Goal: Information Seeking & Learning: Learn about a topic

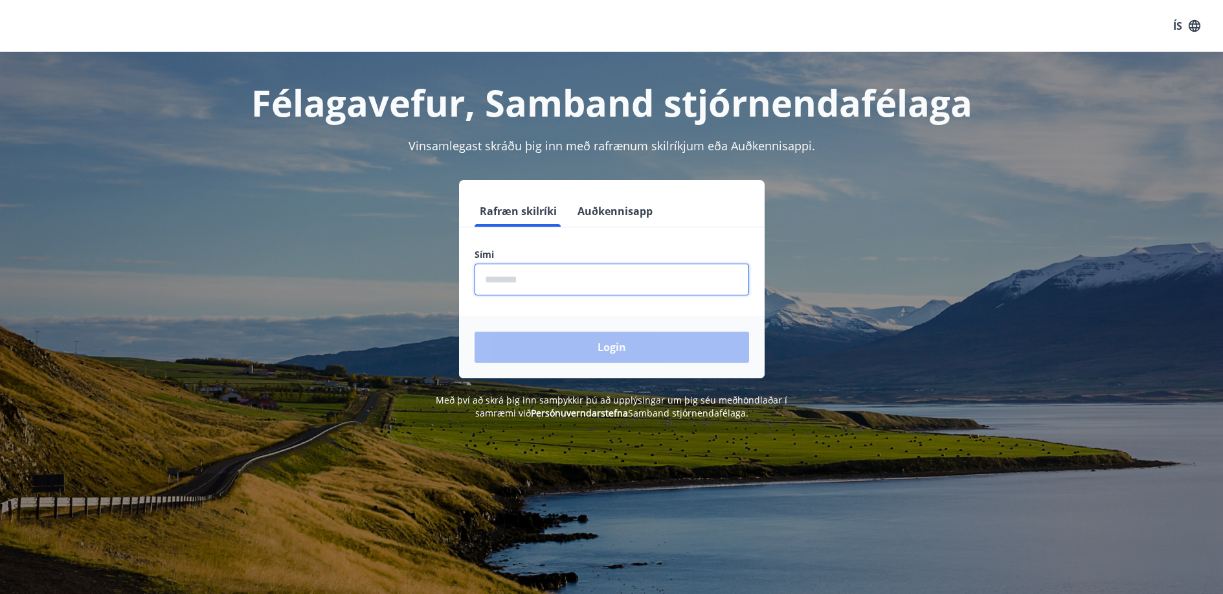
click at [557, 280] on input "phone" at bounding box center [611, 279] width 274 height 32
type input "********"
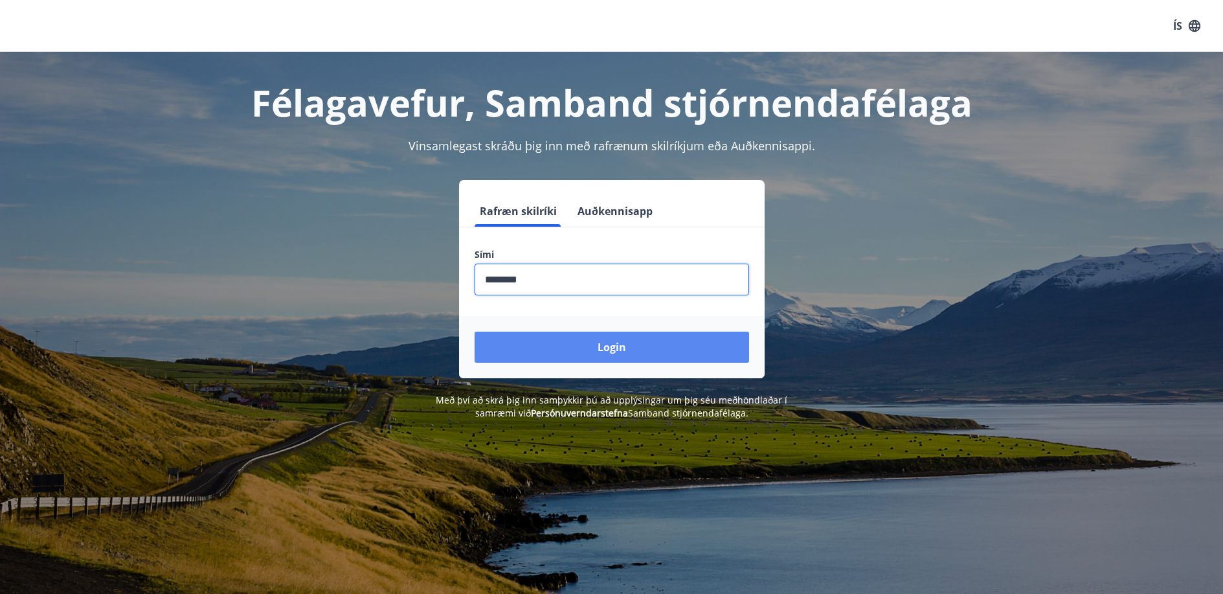
click at [617, 349] on button "Login" at bounding box center [611, 346] width 274 height 31
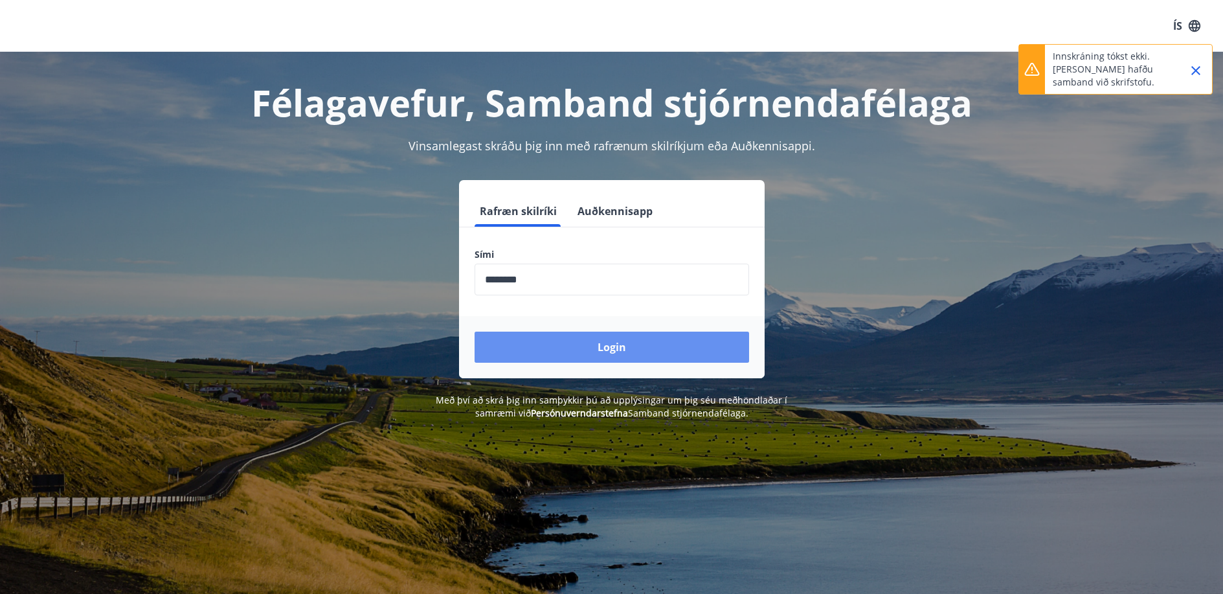
click at [617, 350] on button "Login" at bounding box center [611, 346] width 274 height 31
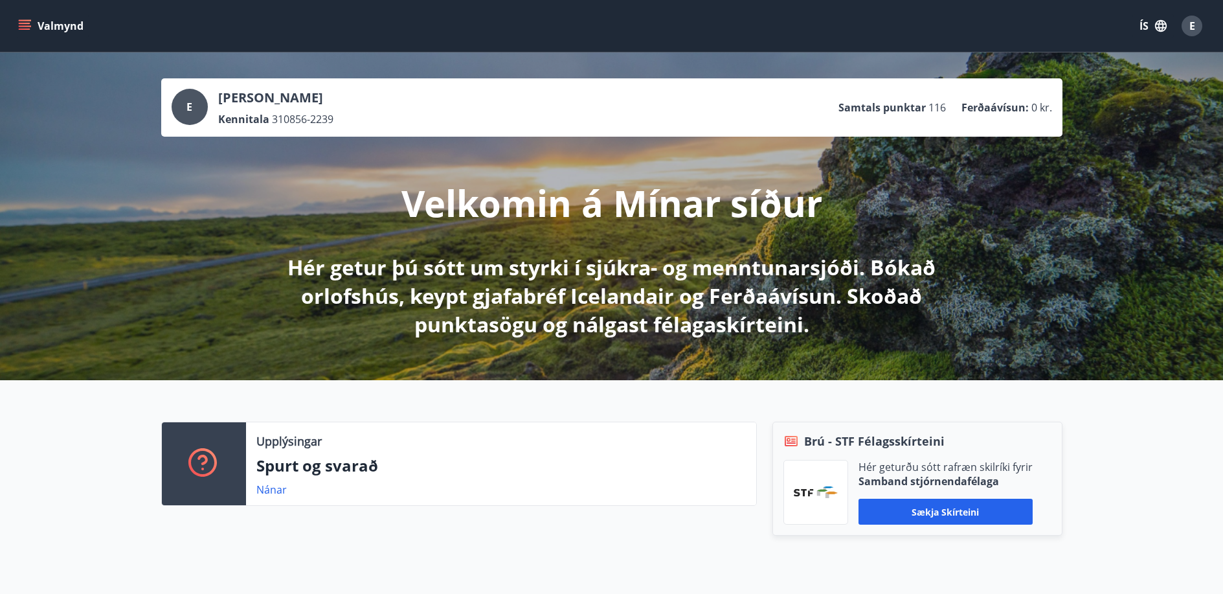
scroll to position [1, 0]
click at [473, 192] on p "Velkomin á Mínar síður" at bounding box center [611, 201] width 421 height 49
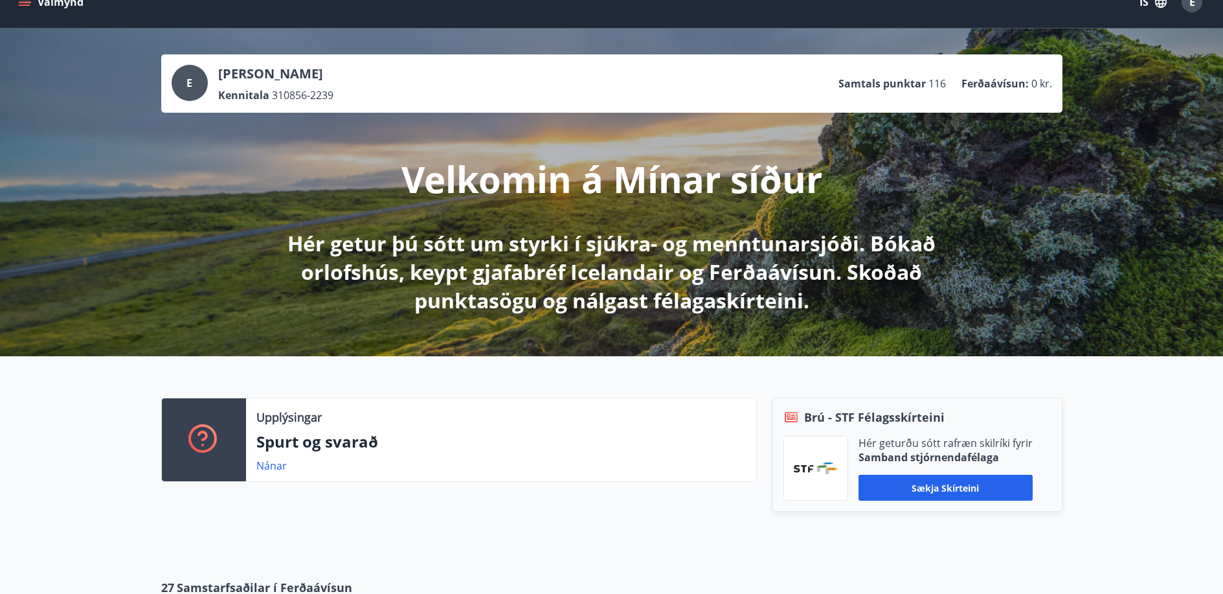
scroll to position [0, 0]
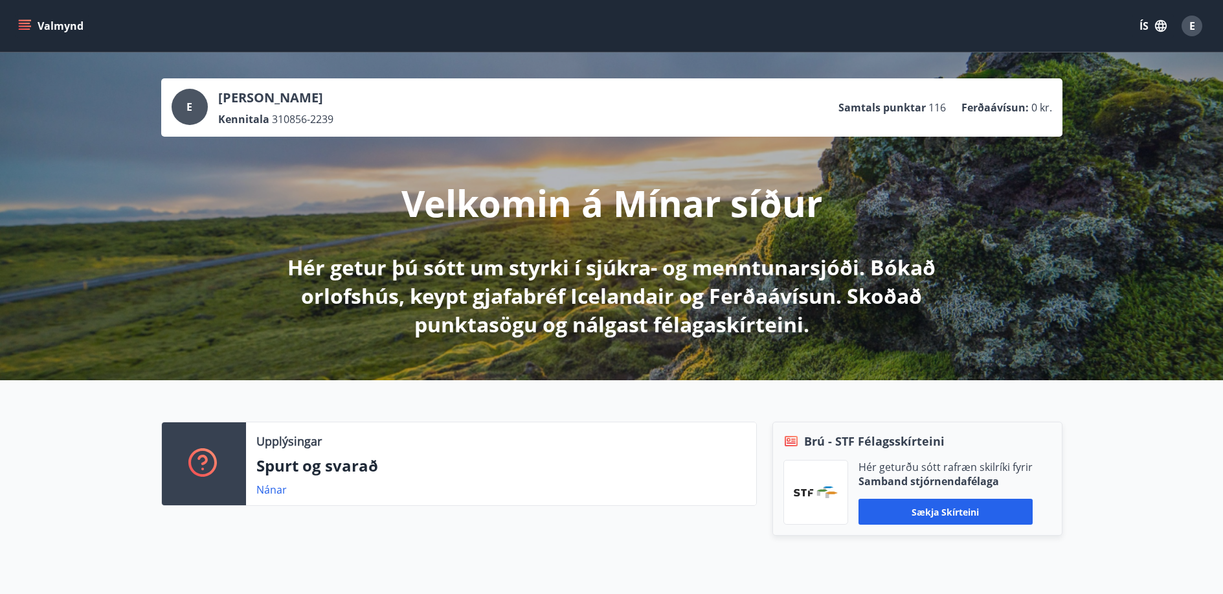
click at [1162, 27] on icon "button" at bounding box center [1161, 26] width 12 height 12
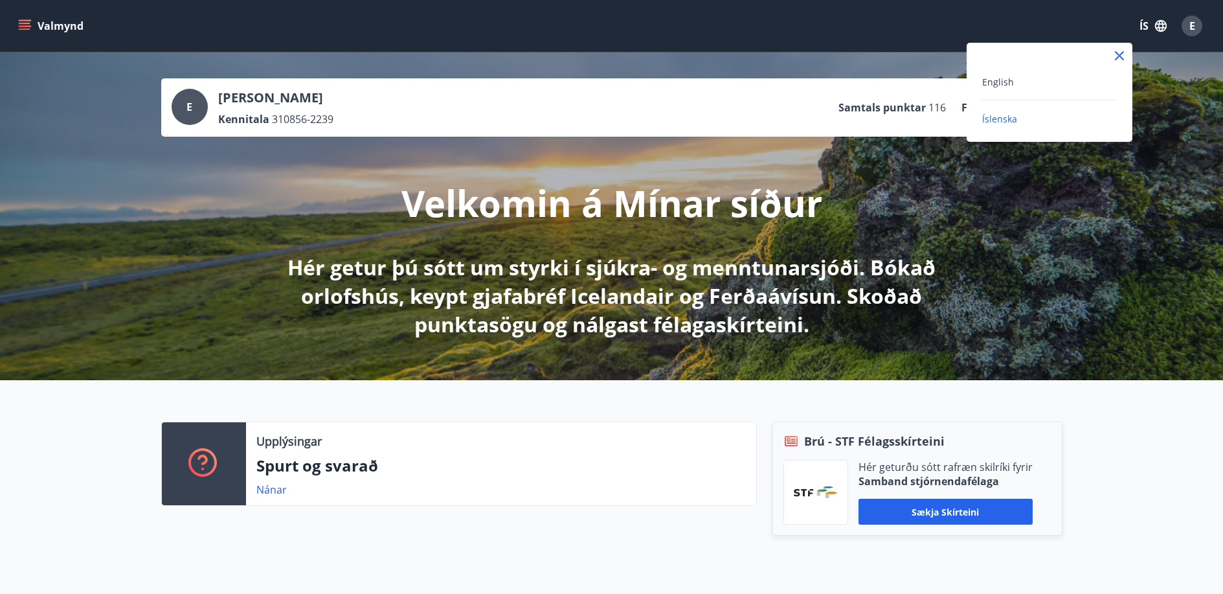
click at [1164, 29] on div at bounding box center [611, 297] width 1223 height 594
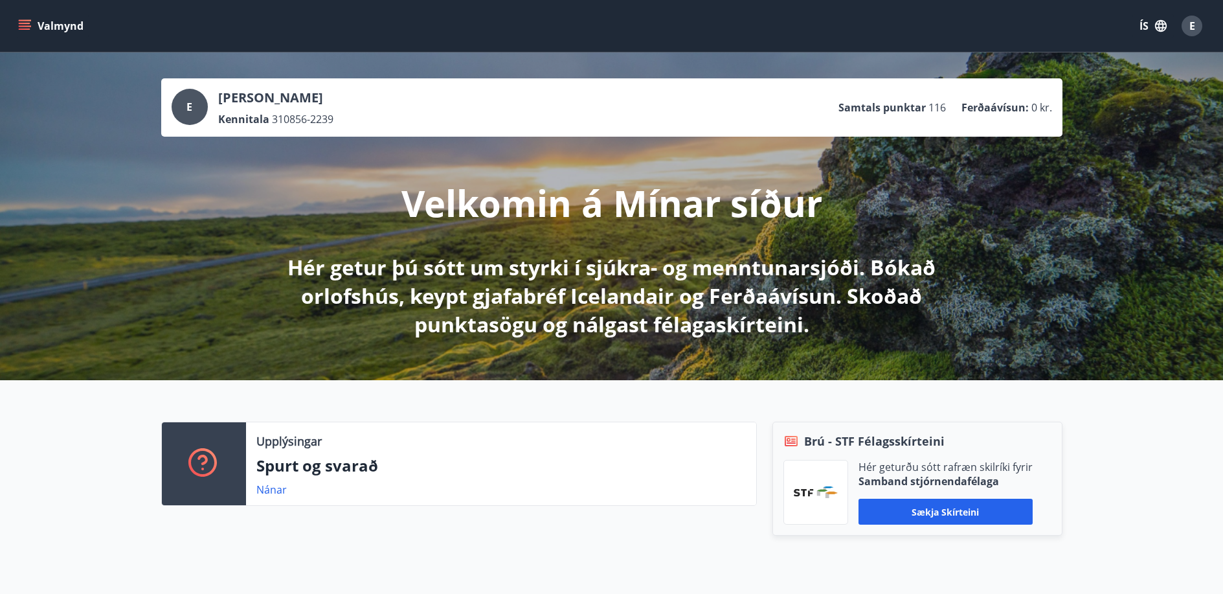
click at [1189, 26] on span "E" at bounding box center [1192, 26] width 6 height 14
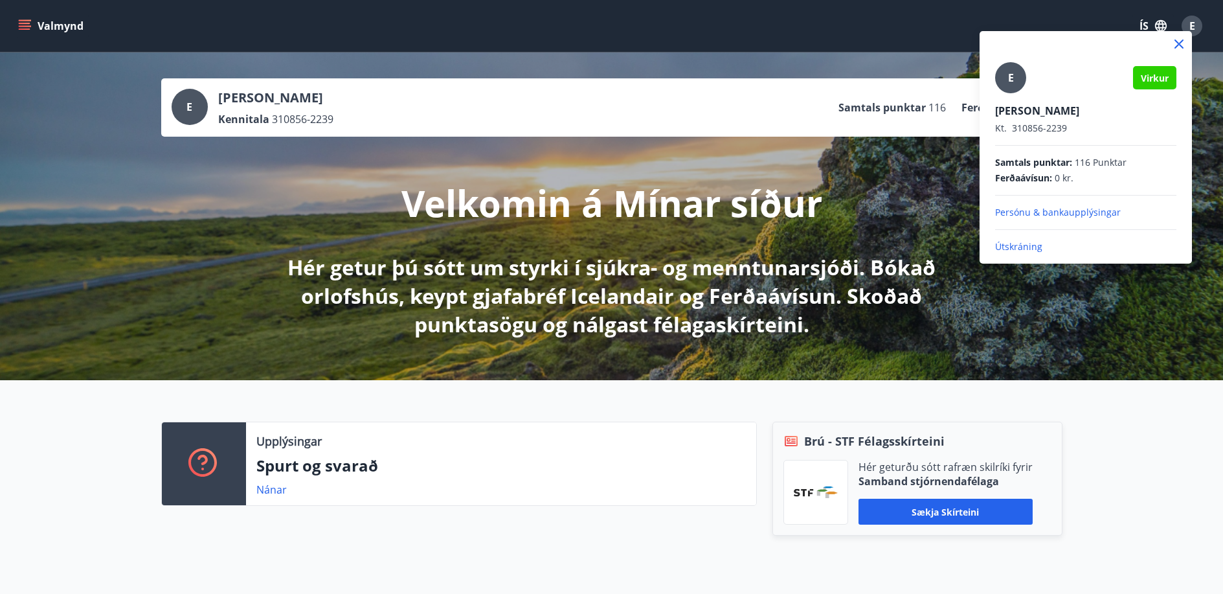
click at [665, 31] on div at bounding box center [611, 297] width 1223 height 594
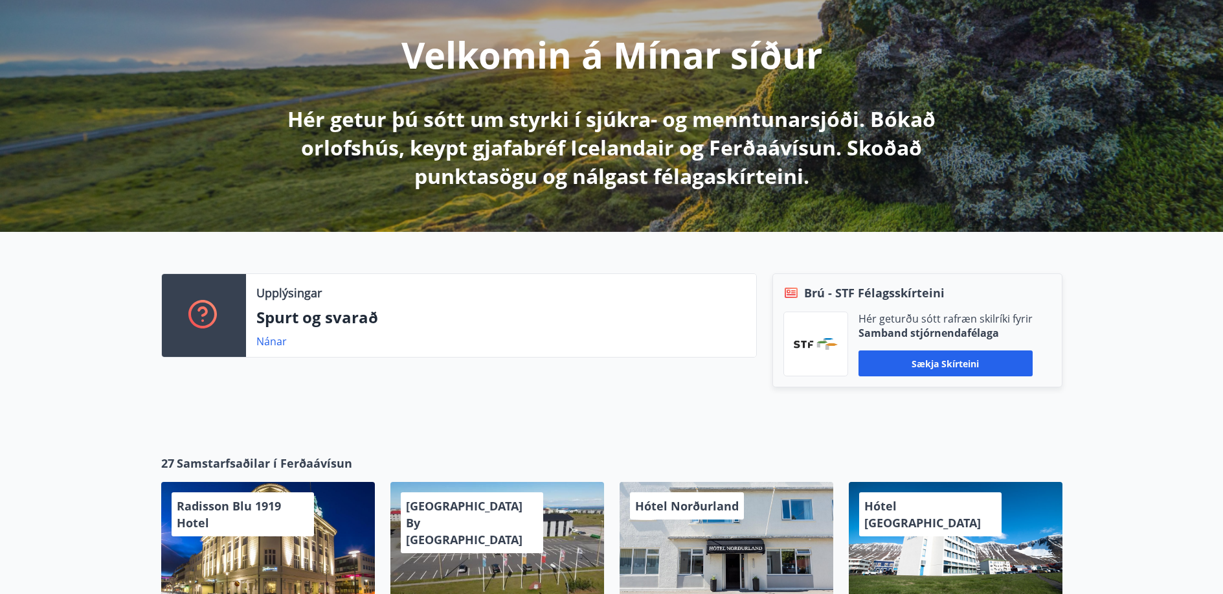
scroll to position [151, 0]
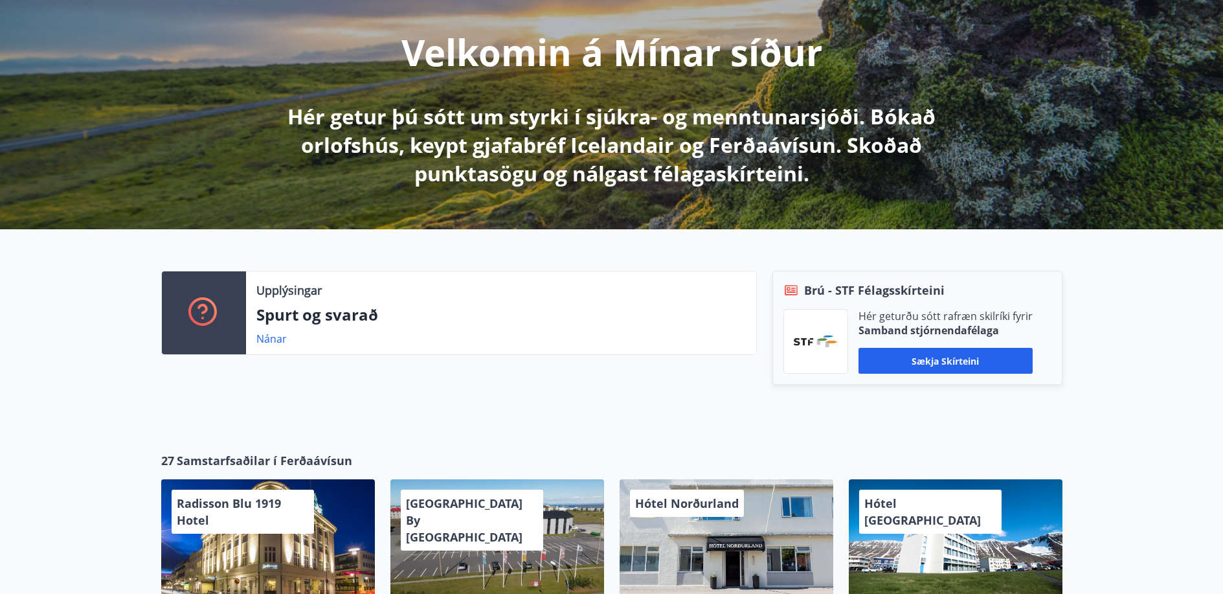
click at [576, 151] on p "Hér getur þú sótt um styrki í sjúkra- og menntunarsjóði. Bókað orlofshús, keypt…" at bounding box center [611, 144] width 683 height 85
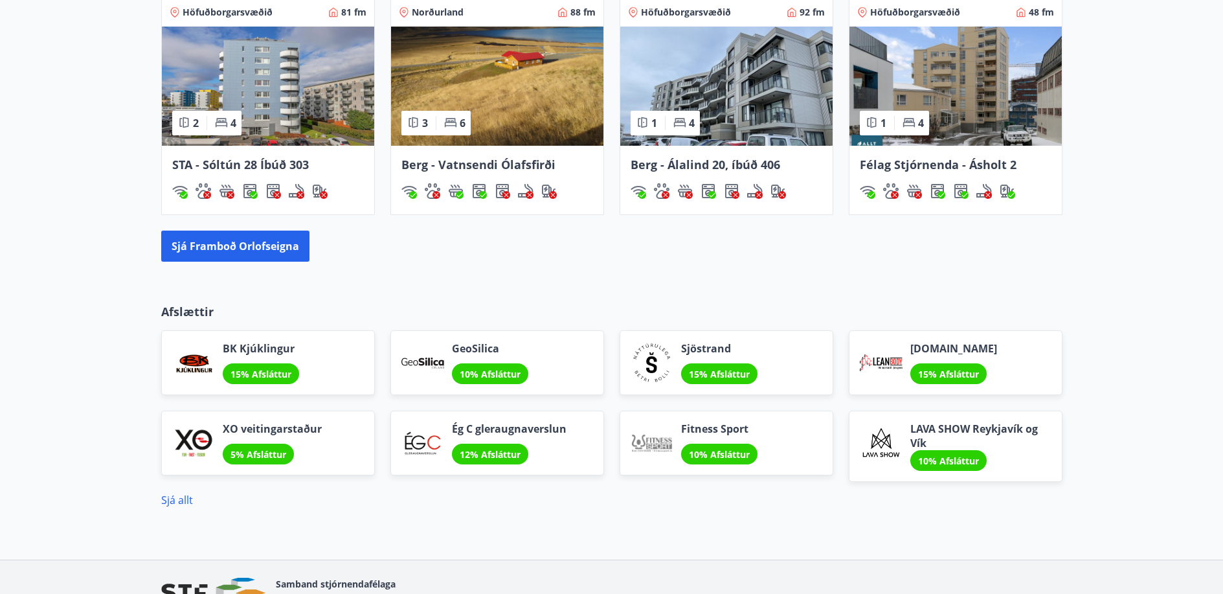
scroll to position [896, 0]
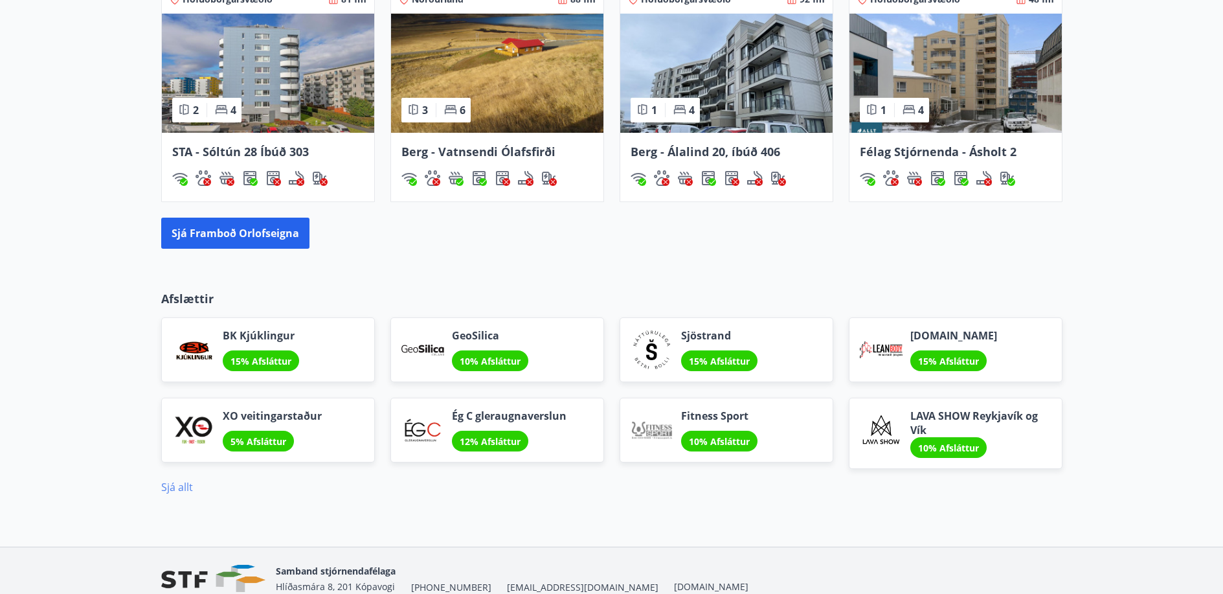
click at [186, 487] on link "Sjá allt" at bounding box center [177, 487] width 32 height 14
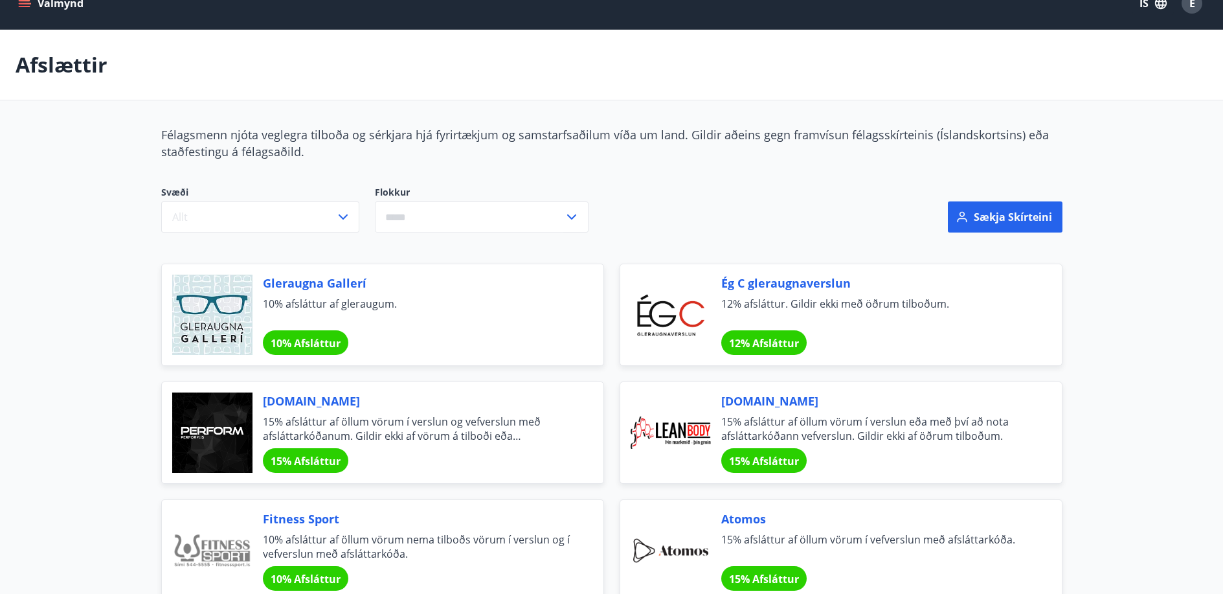
scroll to position [27, 0]
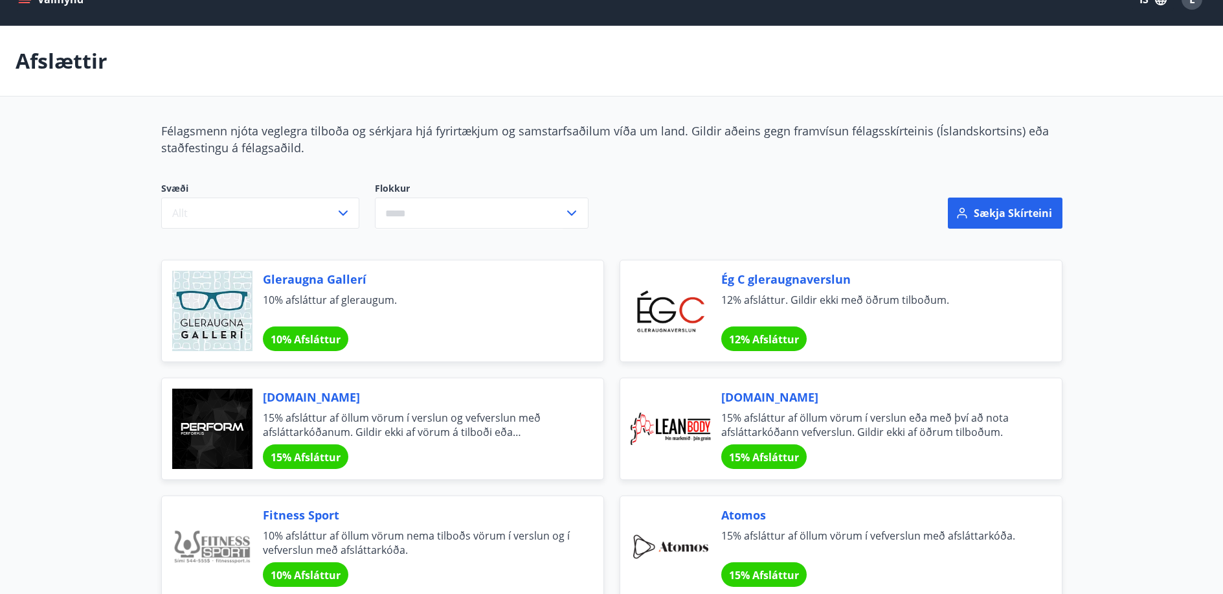
click at [572, 211] on icon at bounding box center [572, 213] width 16 height 16
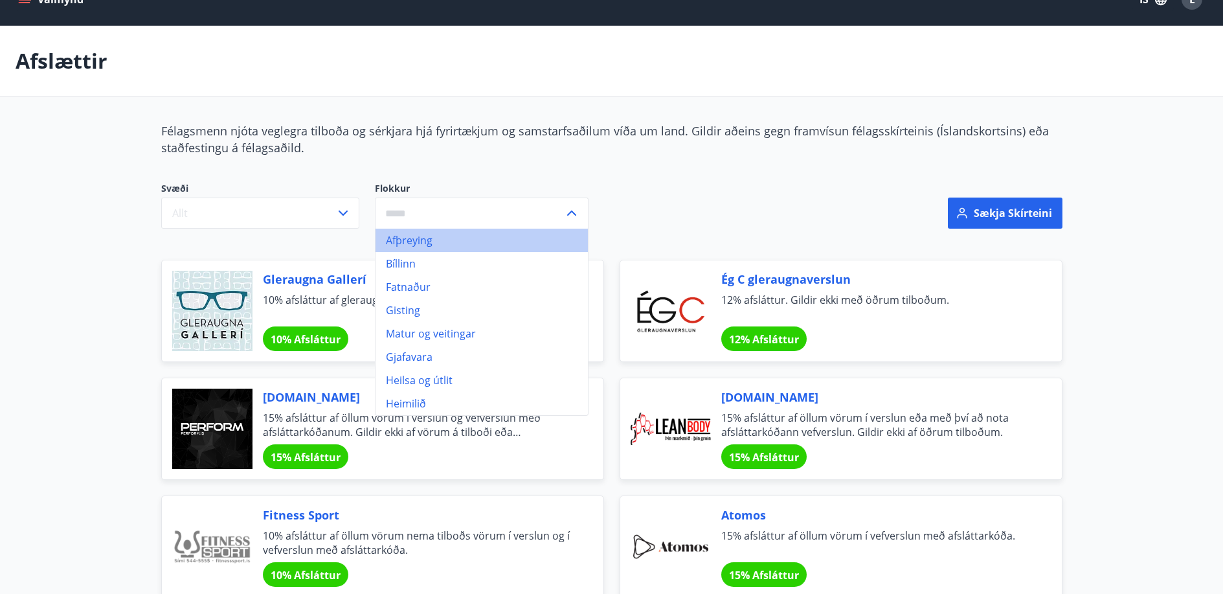
click at [405, 243] on li "Afþreying" at bounding box center [481, 239] width 212 height 23
type input "*********"
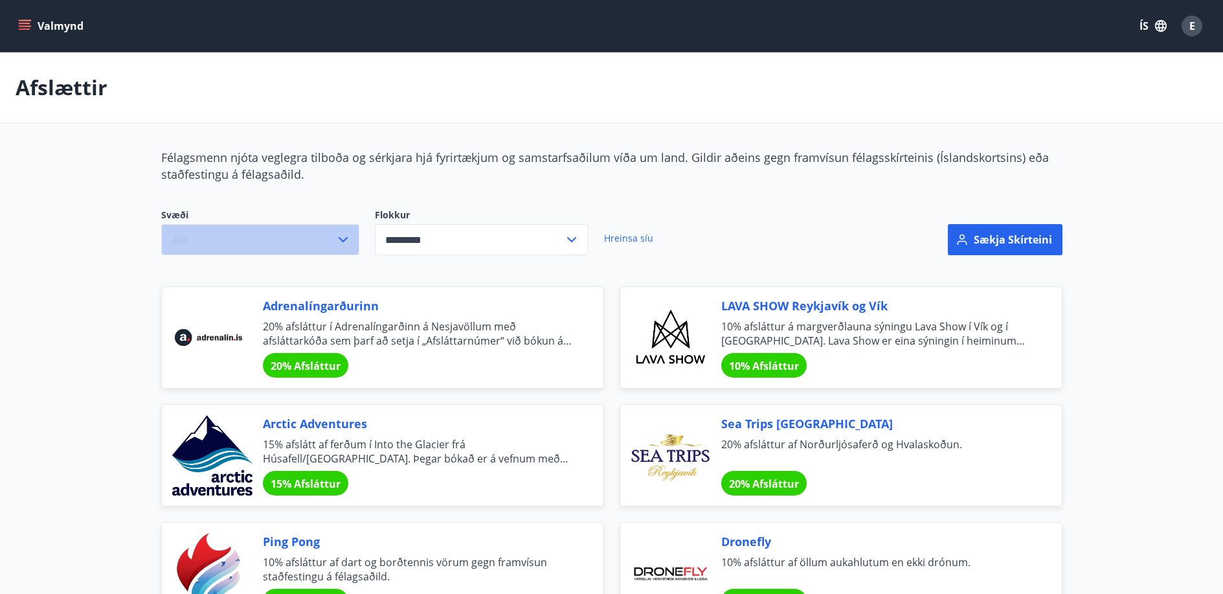
click at [342, 239] on icon "button" at bounding box center [343, 240] width 16 height 16
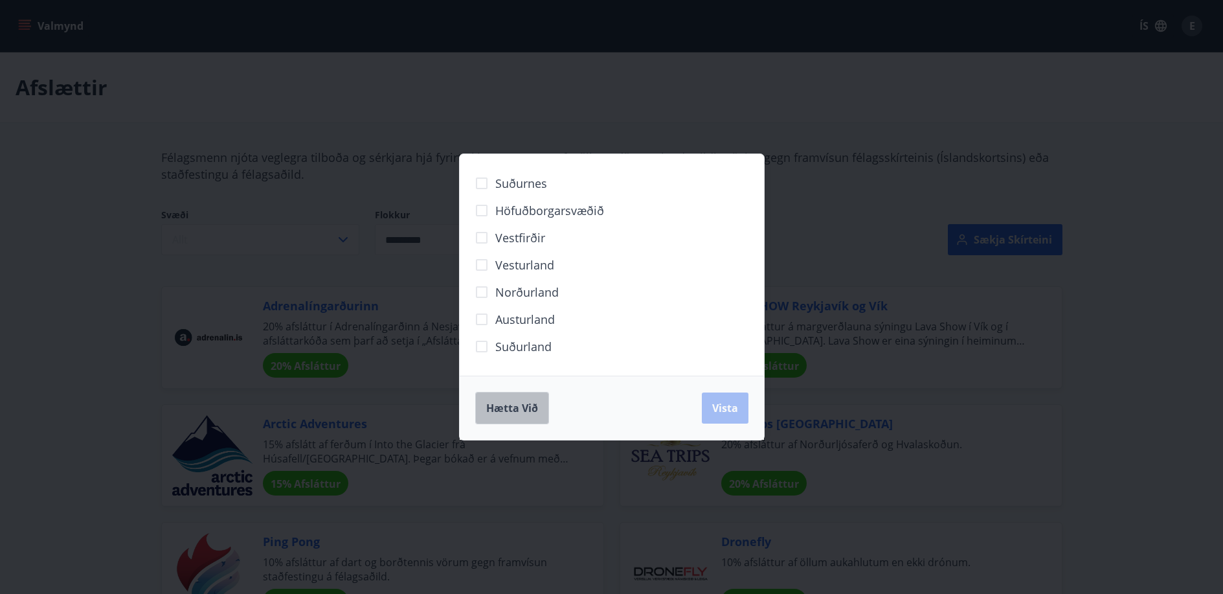
click at [511, 410] on span "Hætta við" at bounding box center [512, 408] width 52 height 14
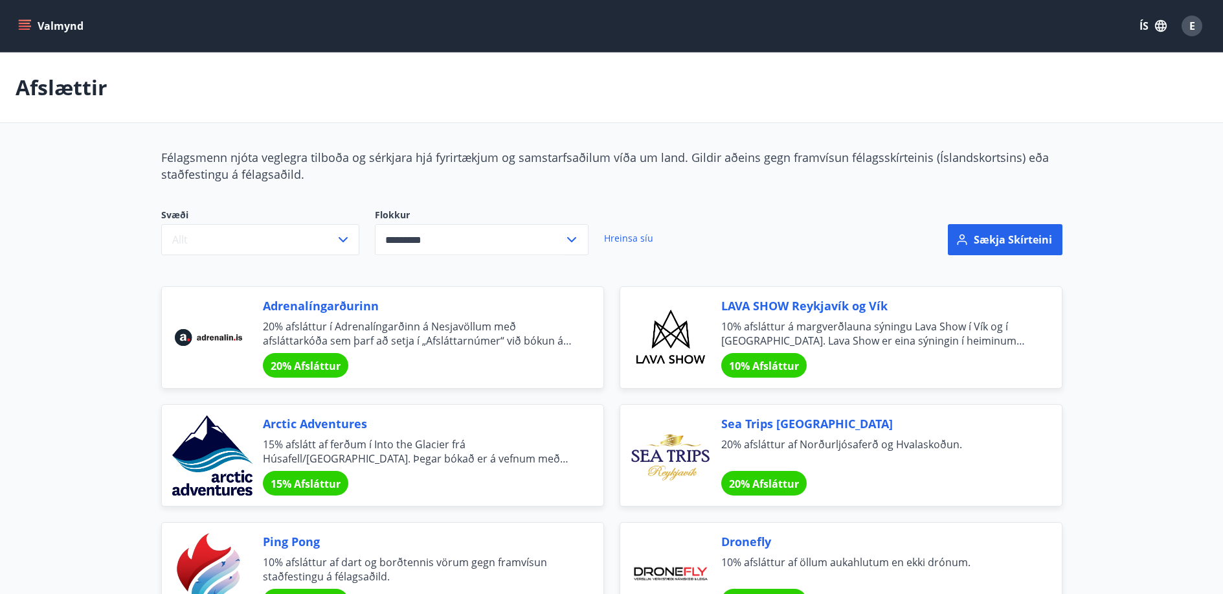
scroll to position [1, 0]
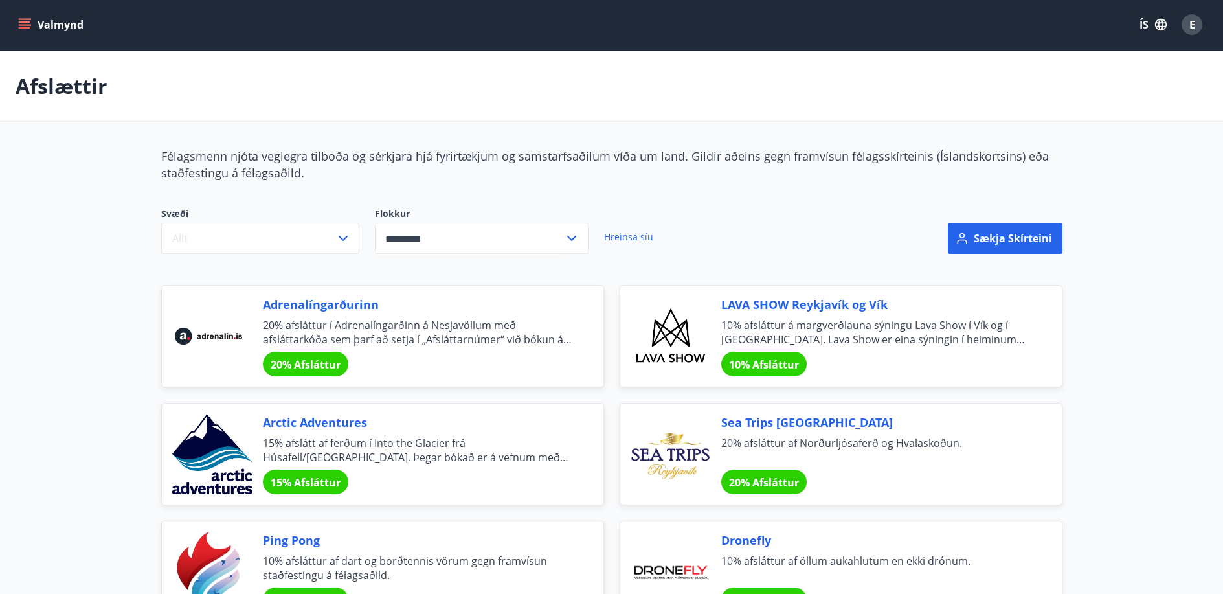
click at [25, 27] on icon "menu" at bounding box center [25, 27] width 12 height 1
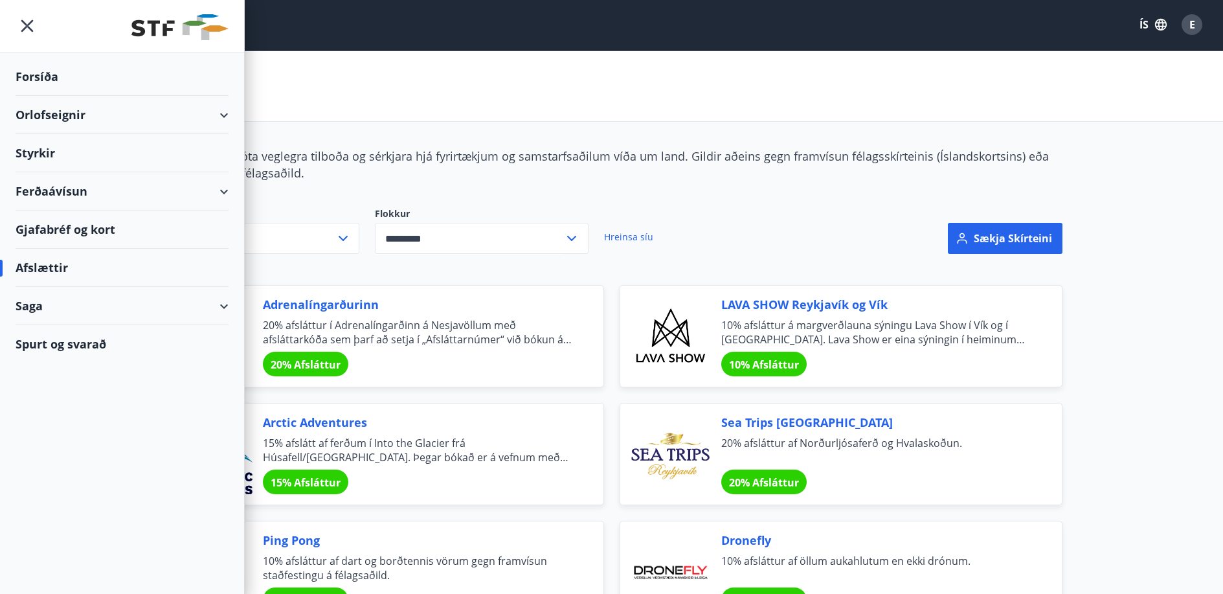
click at [223, 192] on div "Ferðaávísun" at bounding box center [122, 191] width 213 height 38
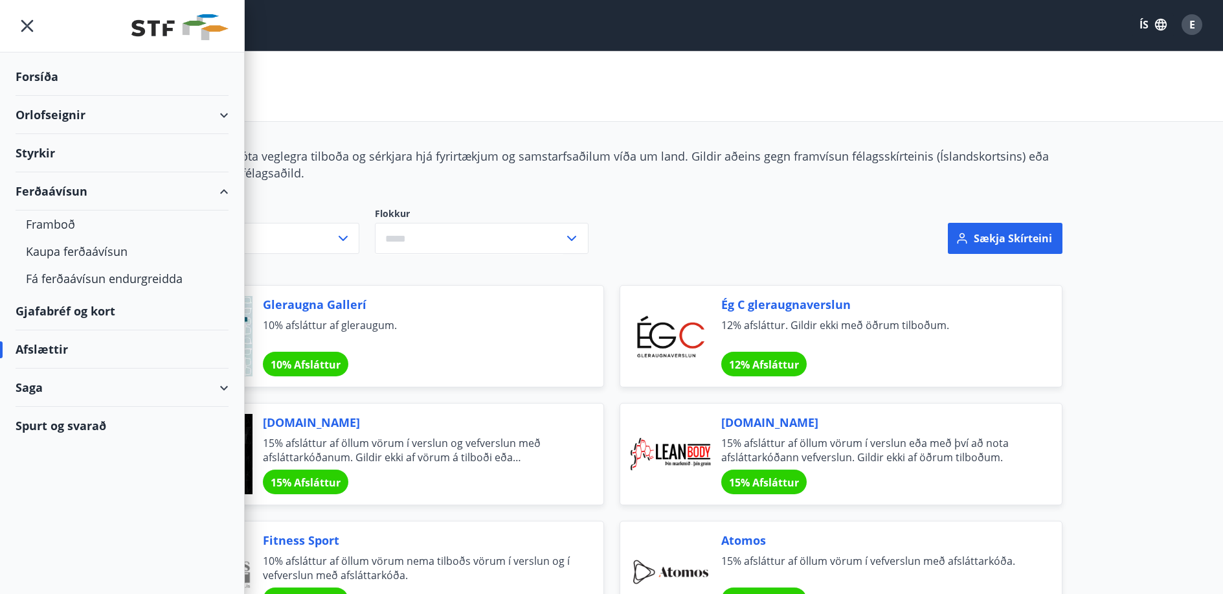
click at [47, 313] on div "Gjafabréf og kort" at bounding box center [122, 311] width 213 height 38
